Goal: Find specific page/section: Find specific page/section

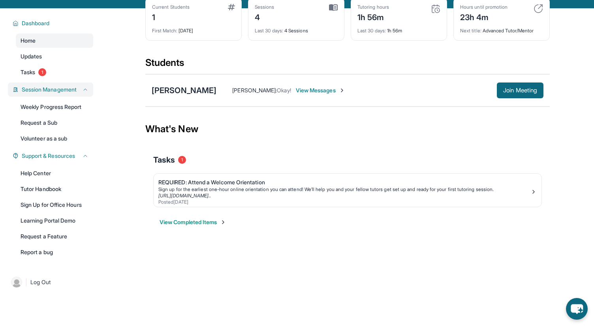
scroll to position [45, 0]
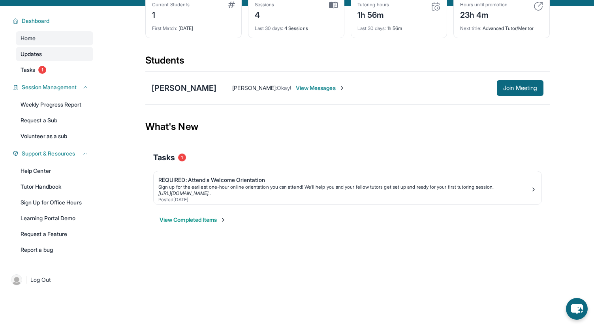
click at [23, 55] on span "Updates" at bounding box center [32, 54] width 22 height 8
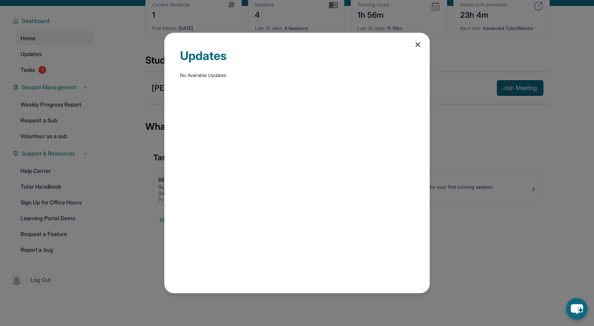
click at [418, 45] on icon at bounding box center [418, 45] width 8 height 8
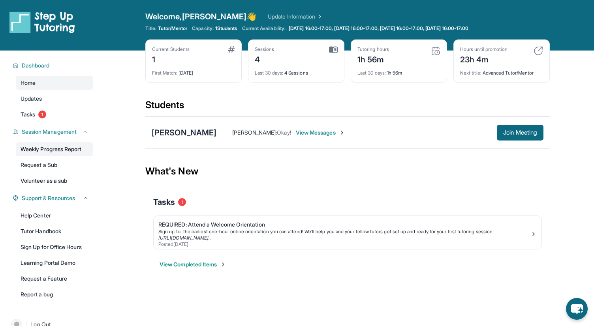
click at [62, 153] on link "Weekly Progress Report" at bounding box center [54, 149] width 77 height 14
